Goal: Use online tool/utility: Utilize a website feature to perform a specific function

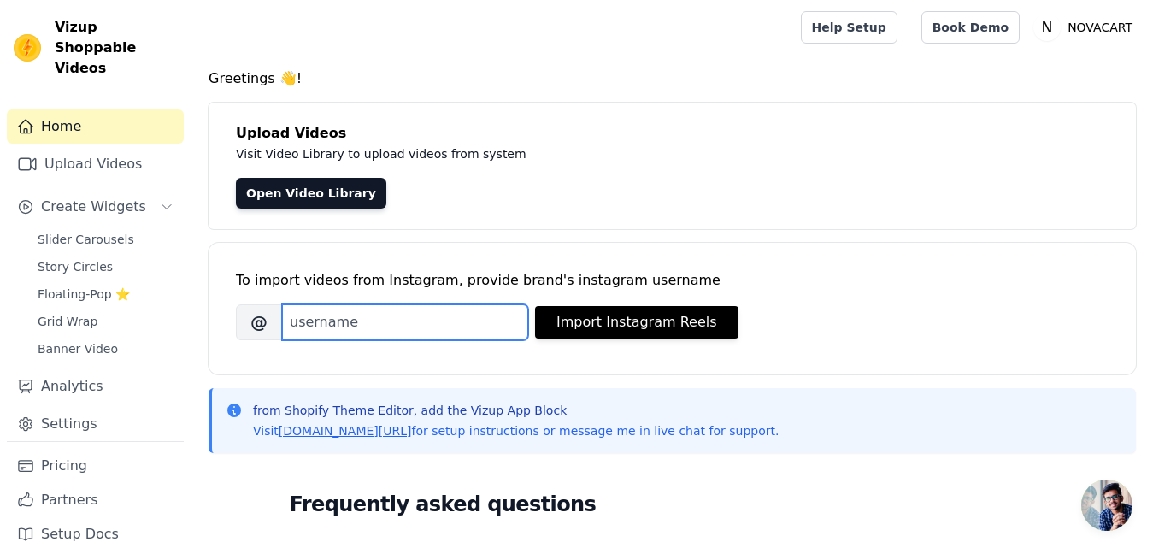
click at [382, 332] on input "Brand's Instagram Username" at bounding box center [405, 322] width 246 height 36
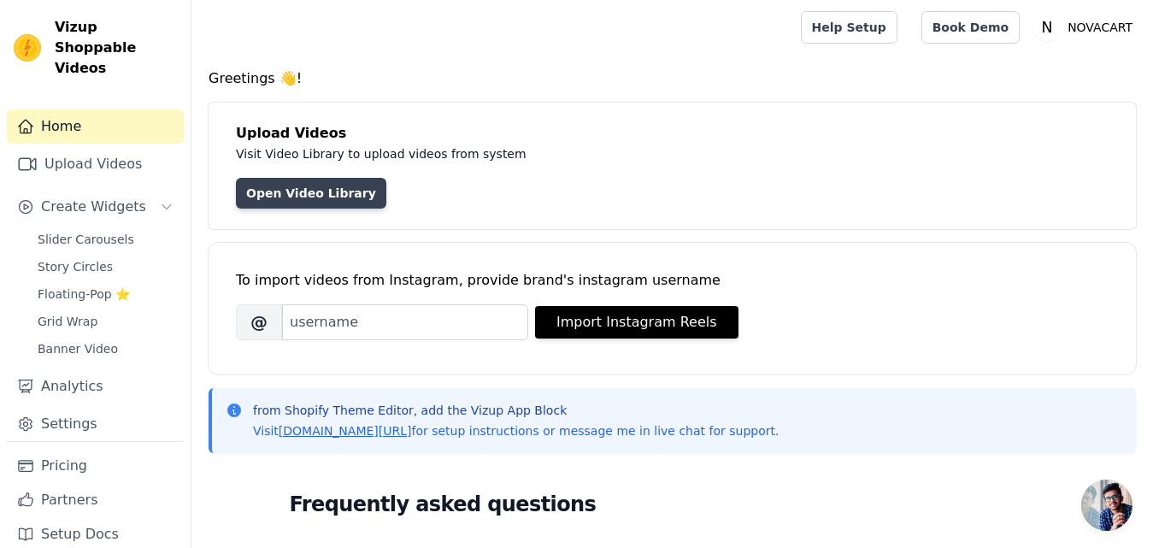
click at [327, 194] on link "Open Video Library" at bounding box center [311, 193] width 150 height 31
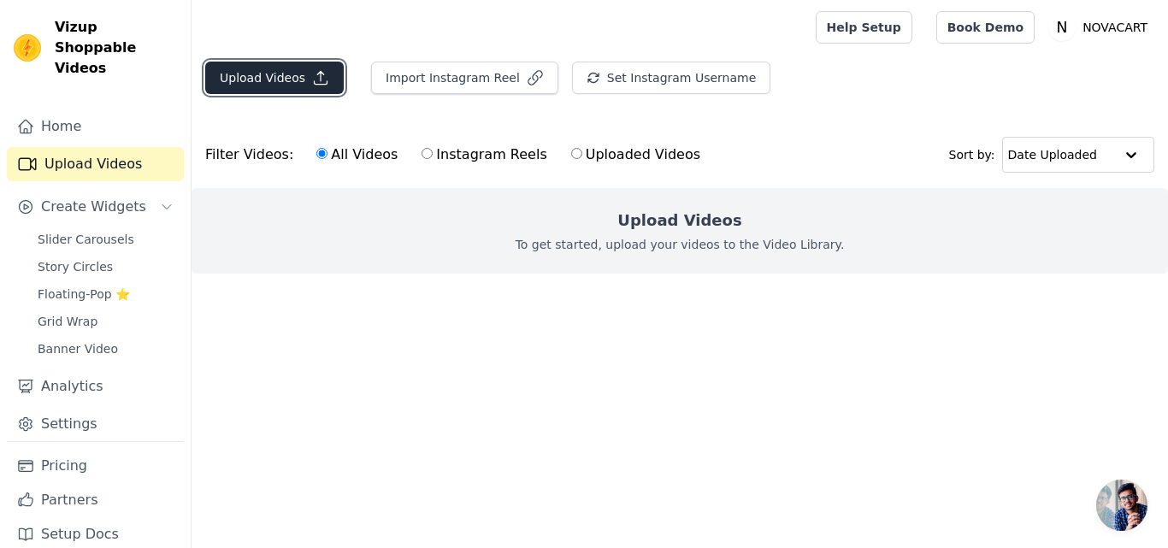
click at [304, 77] on button "Upload Videos" at bounding box center [274, 78] width 139 height 32
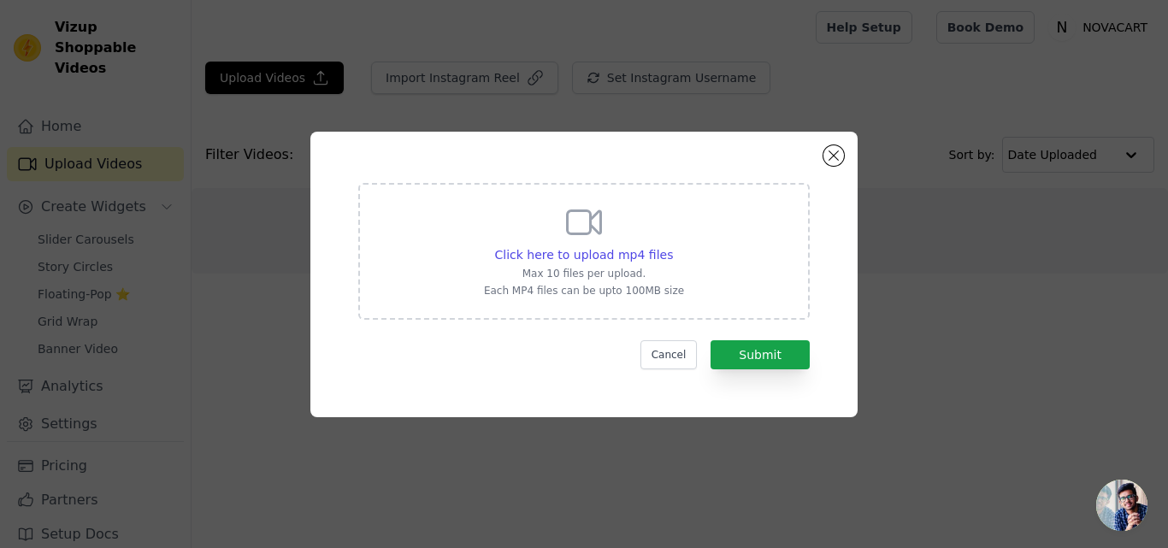
click at [828, 166] on div "Click here to upload mp4 files Max 10 files per upload. Each MP4 files can be u…" at bounding box center [583, 275] width 547 height 286
click at [833, 162] on button "Close modal" at bounding box center [833, 155] width 21 height 21
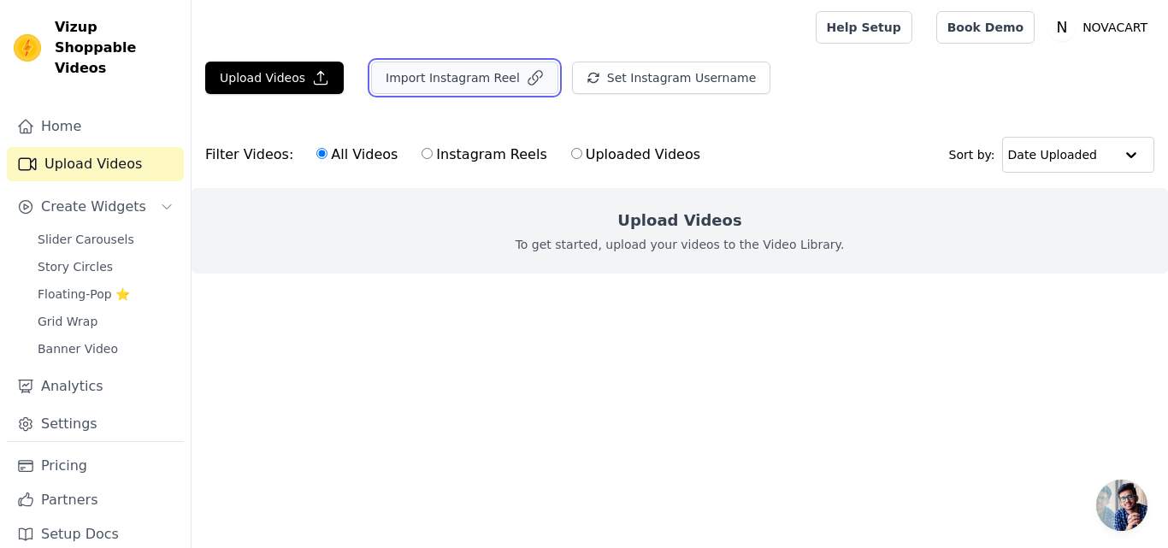
click at [477, 74] on button "Import Instagram Reel" at bounding box center [464, 78] width 187 height 32
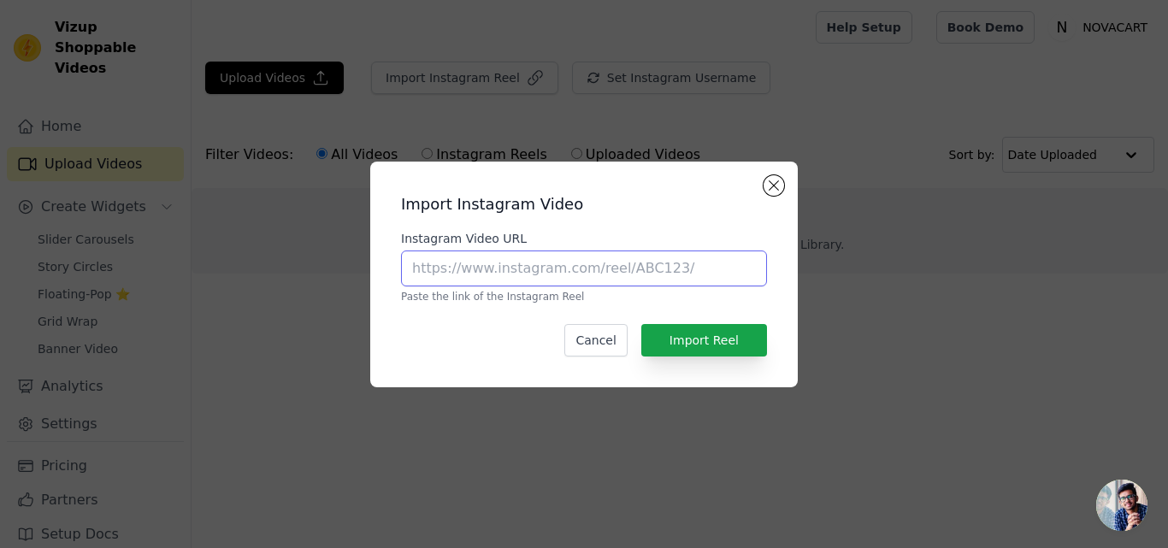
click at [536, 266] on input "Instagram Video URL" at bounding box center [584, 269] width 366 height 36
click at [779, 177] on button "Close modal" at bounding box center [774, 185] width 21 height 21
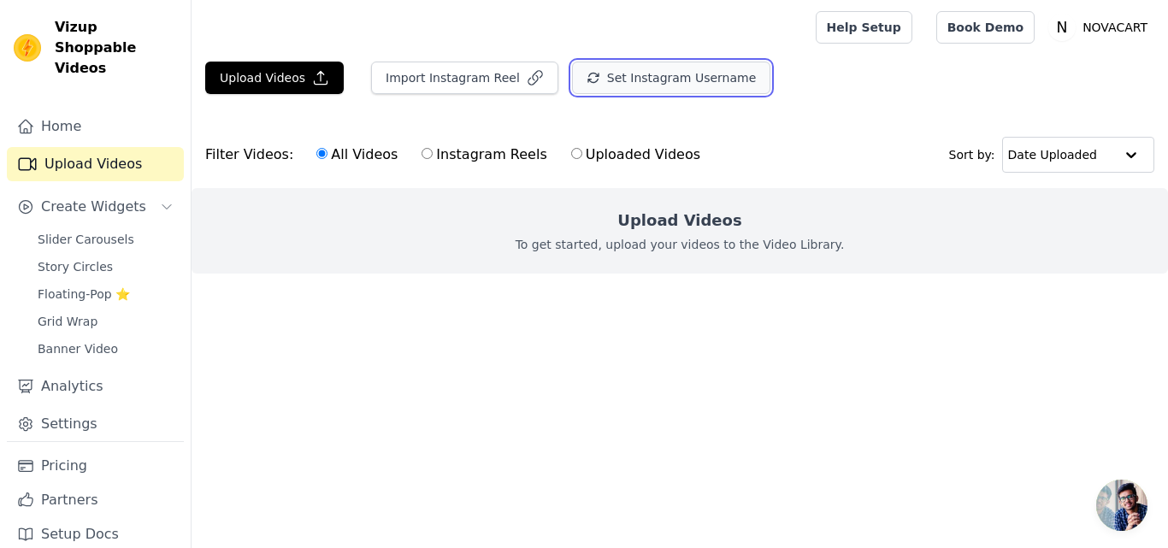
click at [630, 80] on button "Set Instagram Username" at bounding box center [671, 78] width 198 height 32
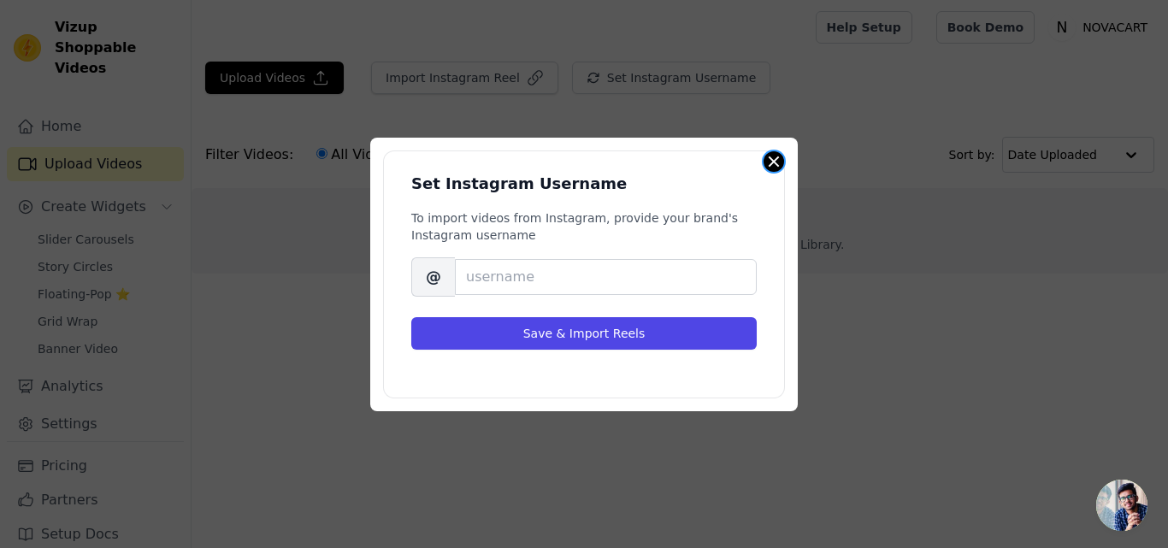
click at [765, 160] on button "Close modal" at bounding box center [774, 161] width 21 height 21
